Goal: Check status: Check status

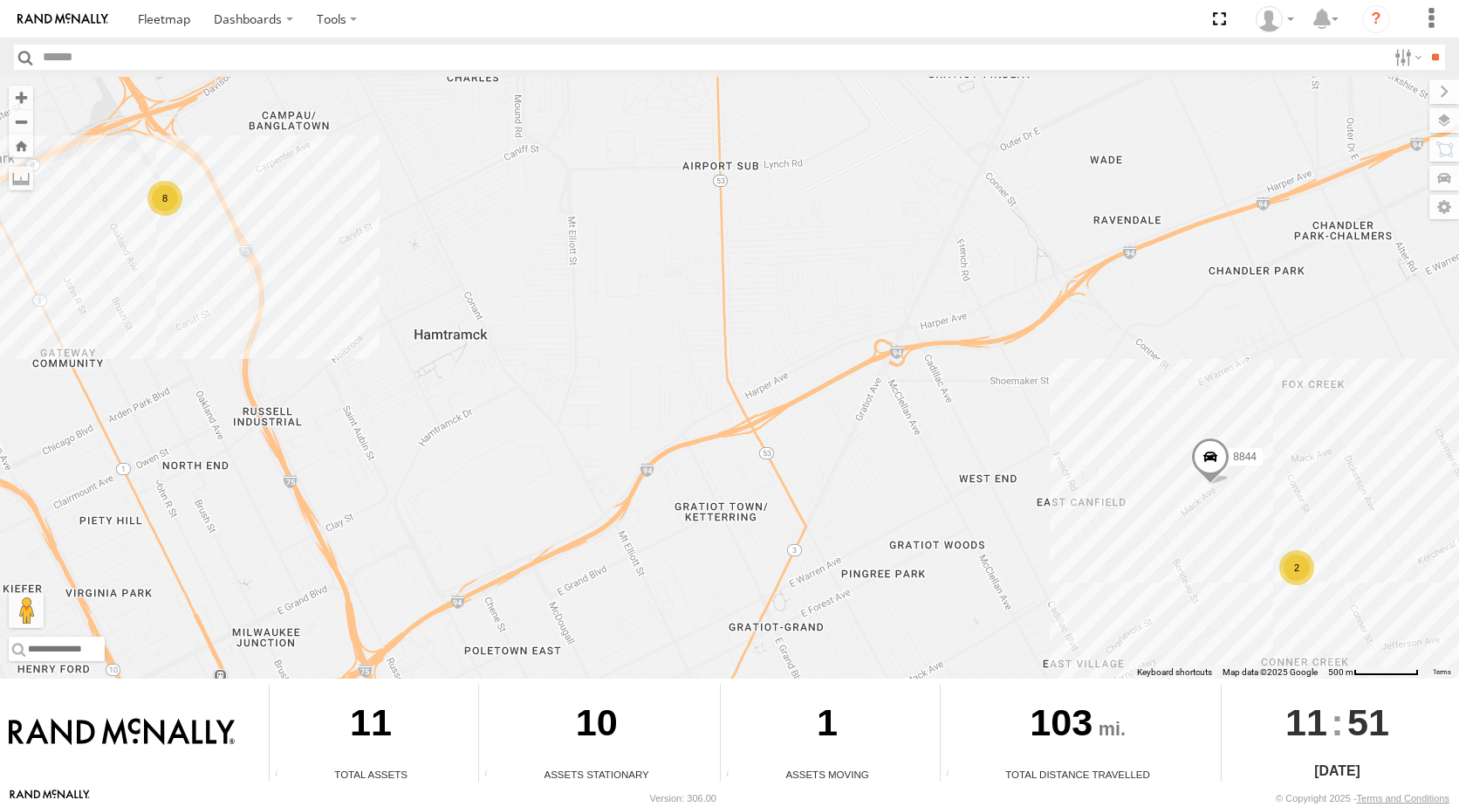
click at [1296, 554] on div "2" at bounding box center [1297, 567] width 35 height 35
